Goal: Answer question/provide support: Share knowledge or assist other users

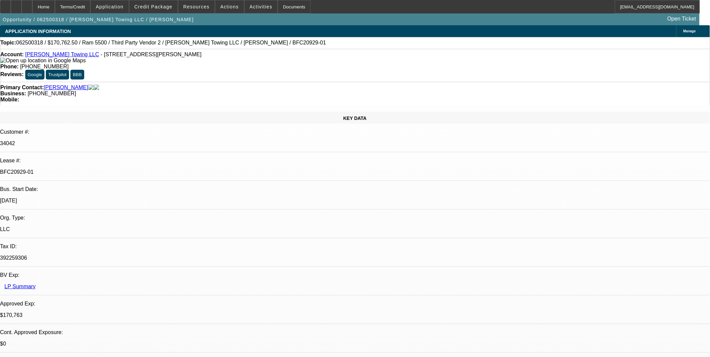
select select "0"
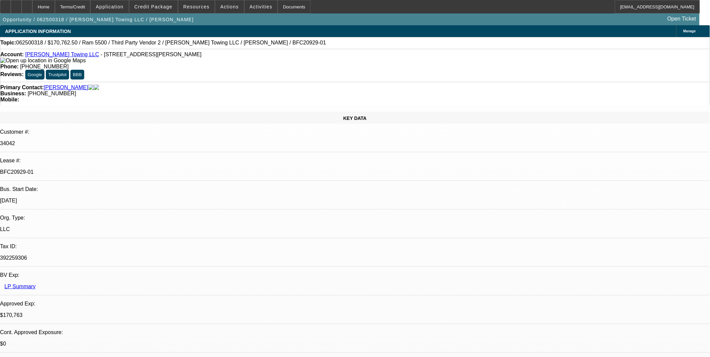
select select "0"
select select "1"
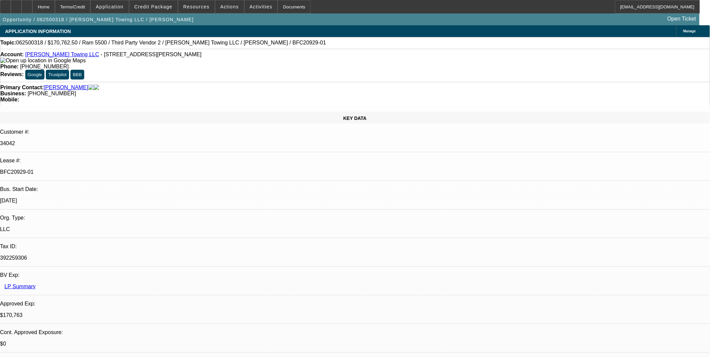
select select "2"
select select "6"
select select "1"
select select "2"
select select "6"
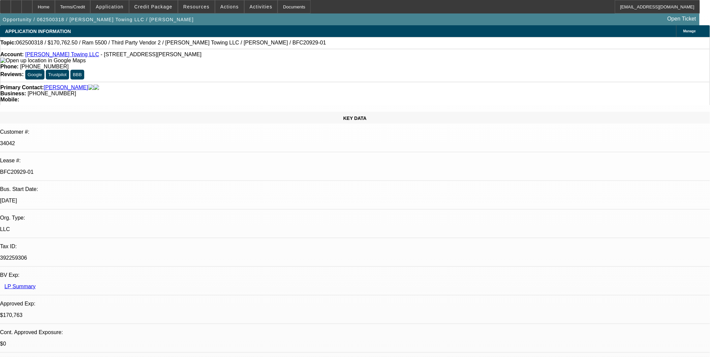
select select "1"
select select "2"
select select "6"
select select "1"
select select "2"
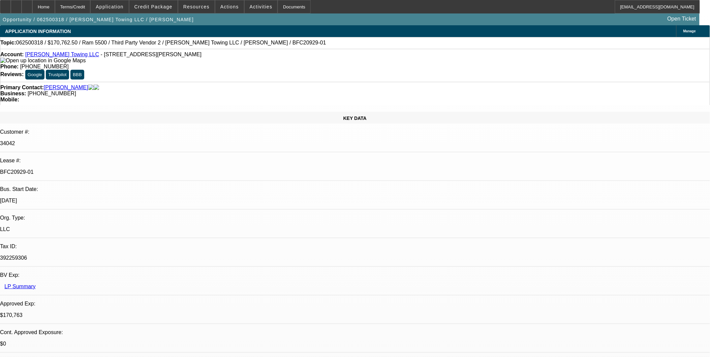
select select "6"
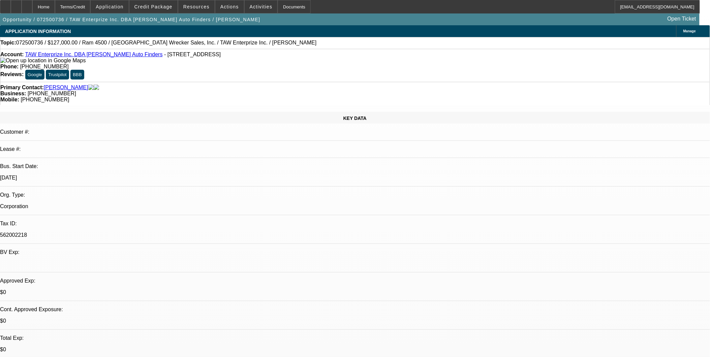
select select "0"
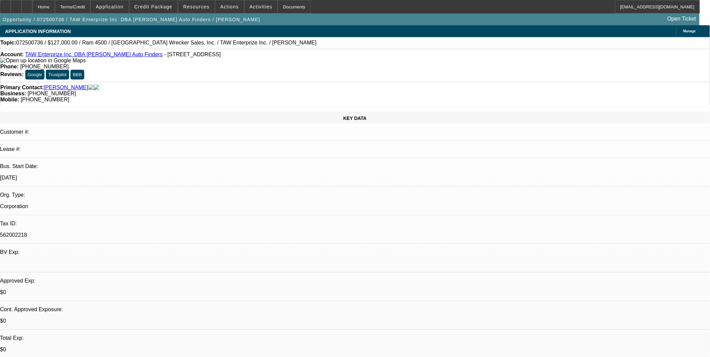
select select "0.1"
select select "0"
select select "0.1"
select select "0"
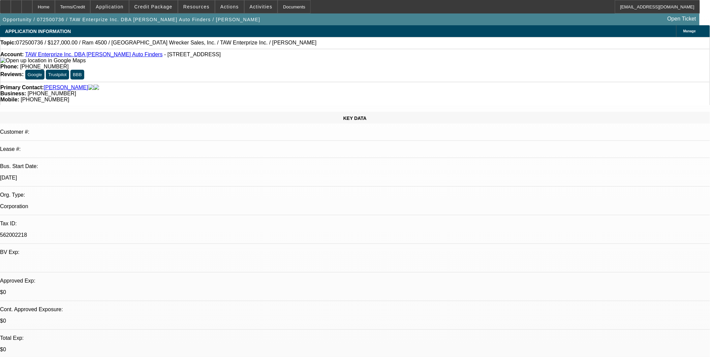
select select "0"
select select "0.1"
select select "1"
select select "3"
select select "6"
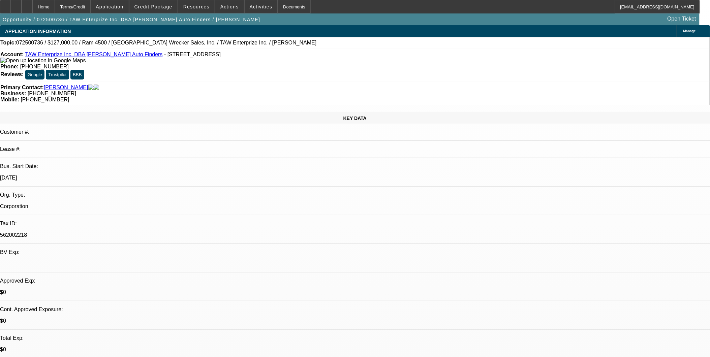
select select "1"
select select "3"
select select "6"
select select "1"
select select "2"
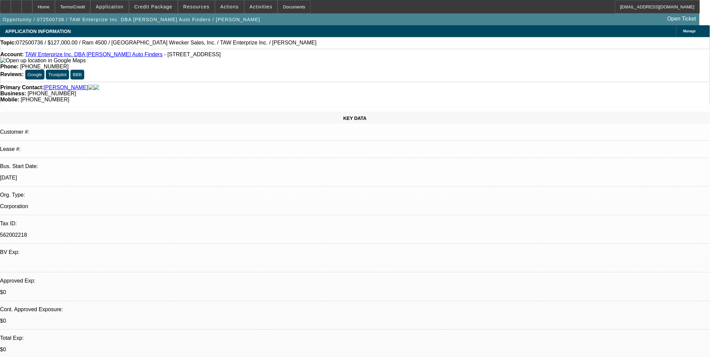
select select "4"
select select "1"
select select "2"
select select "4"
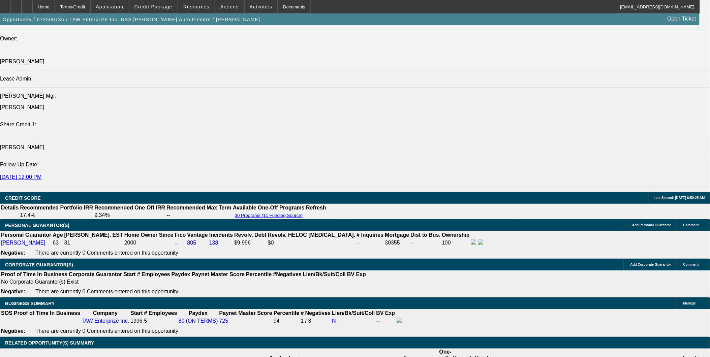
scroll to position [861, 0]
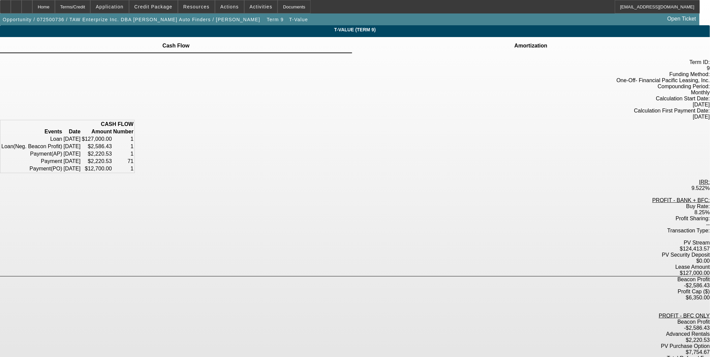
scroll to position [13, 0]
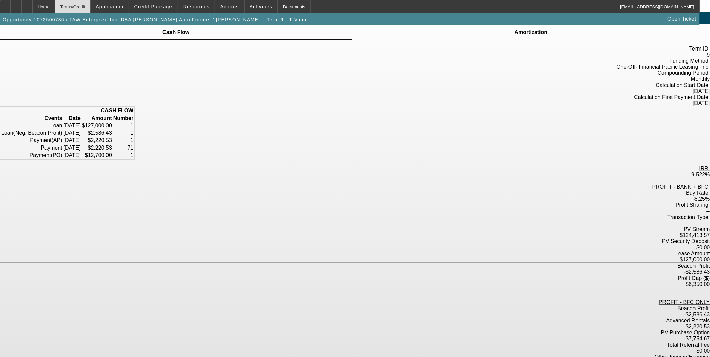
click at [88, 3] on div "Terms/Credit" at bounding box center [73, 6] width 36 height 13
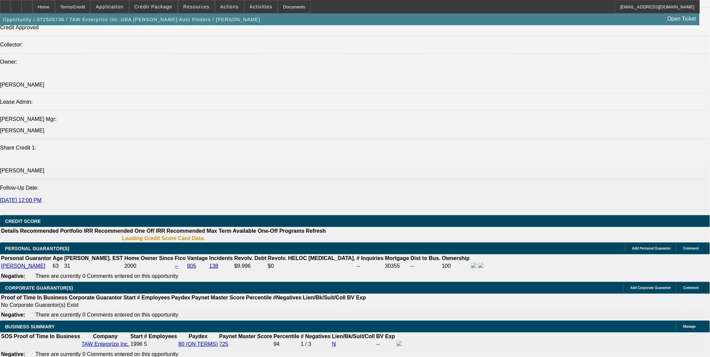
select select "0"
select select "3"
select select "0"
select select "6"
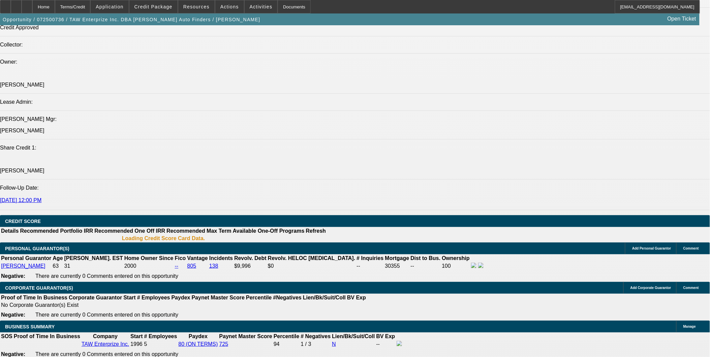
select select "0"
select select "3"
select select "0.1"
select select "6"
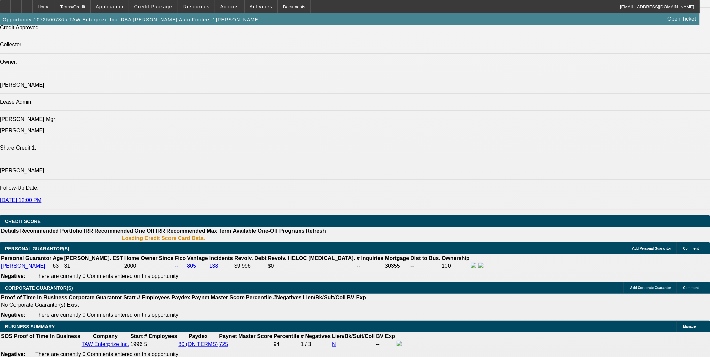
select select "0"
select select "2"
select select "0.1"
select select "4"
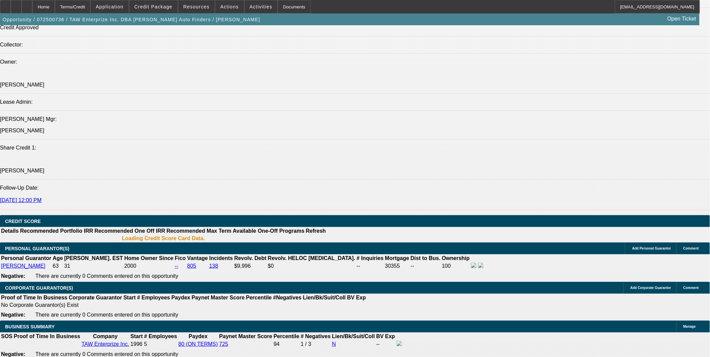
select select "0"
select select "2"
select select "0.1"
select select "4"
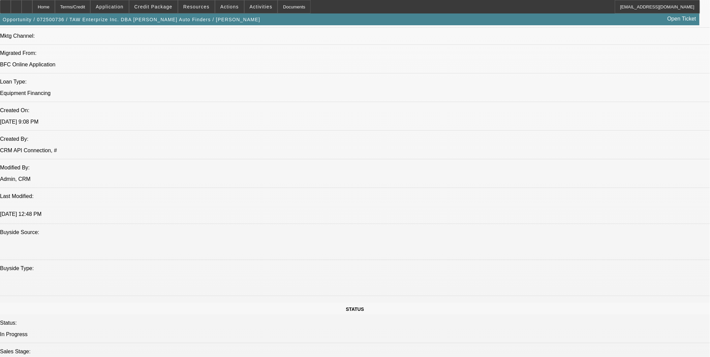
scroll to position [546, 0]
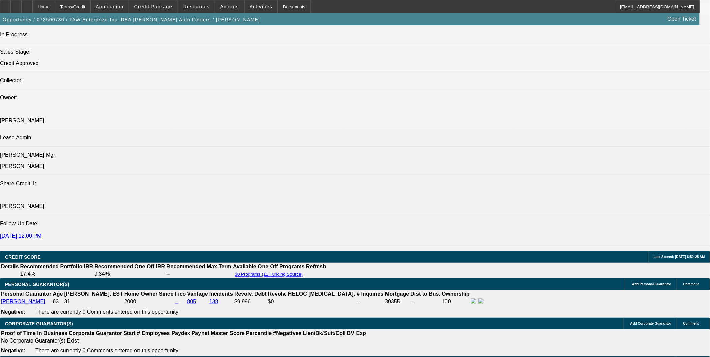
scroll to position [808, 0]
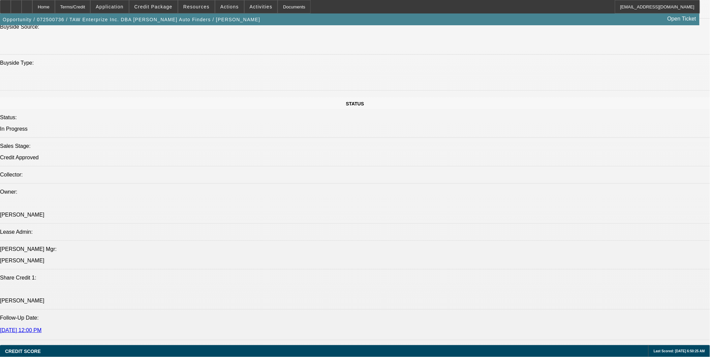
scroll to position [75, 0]
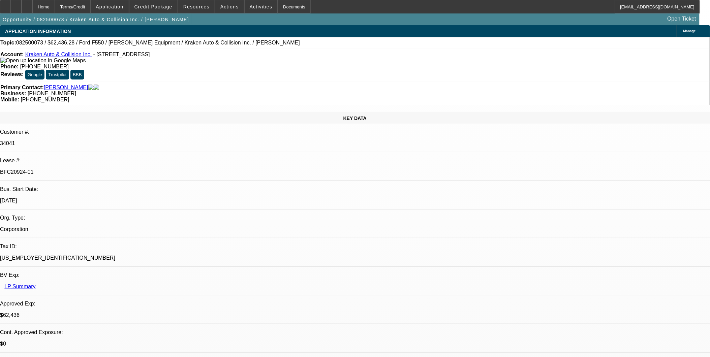
select select "0"
select select "0.1"
select select "0"
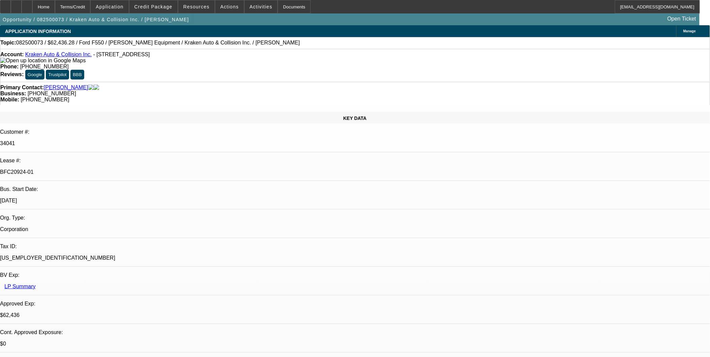
select select "0.1"
select select "0"
select select "0.1"
select select "0"
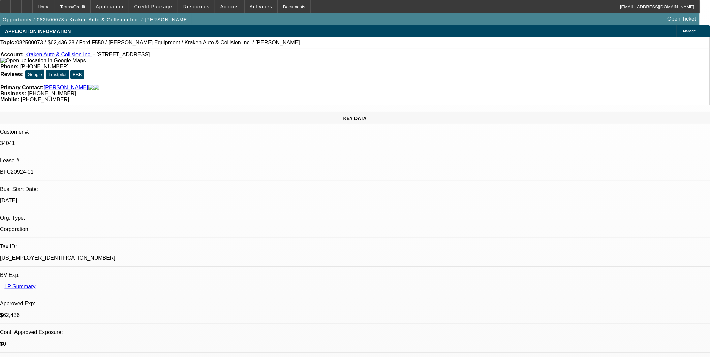
select select "0"
select select "0.1"
select select "1"
select select "3"
select select "4"
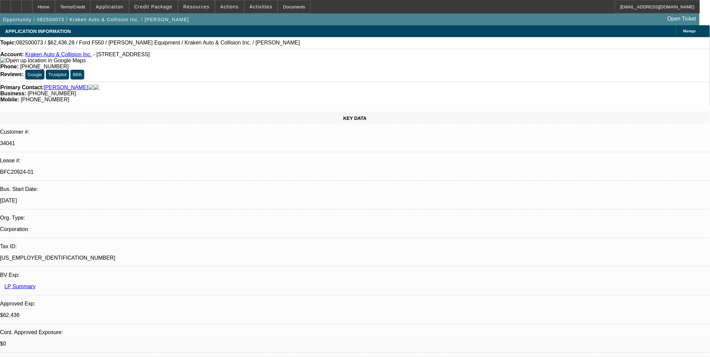
select select "1"
select select "4"
select select "1"
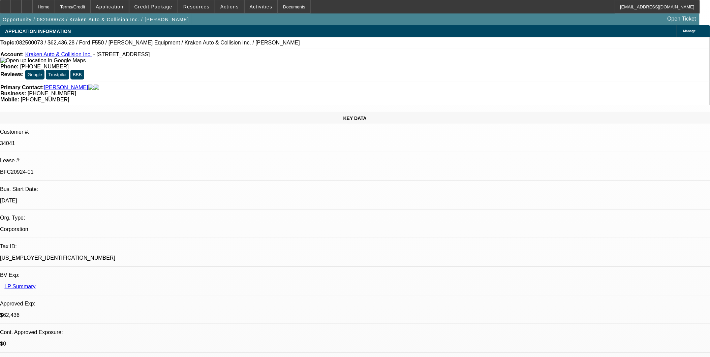
select select "4"
select select "1"
select select "4"
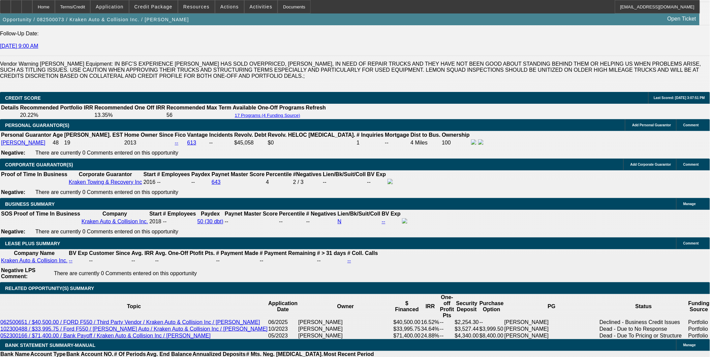
scroll to position [973, 0]
